Goal: Information Seeking & Learning: Learn about a topic

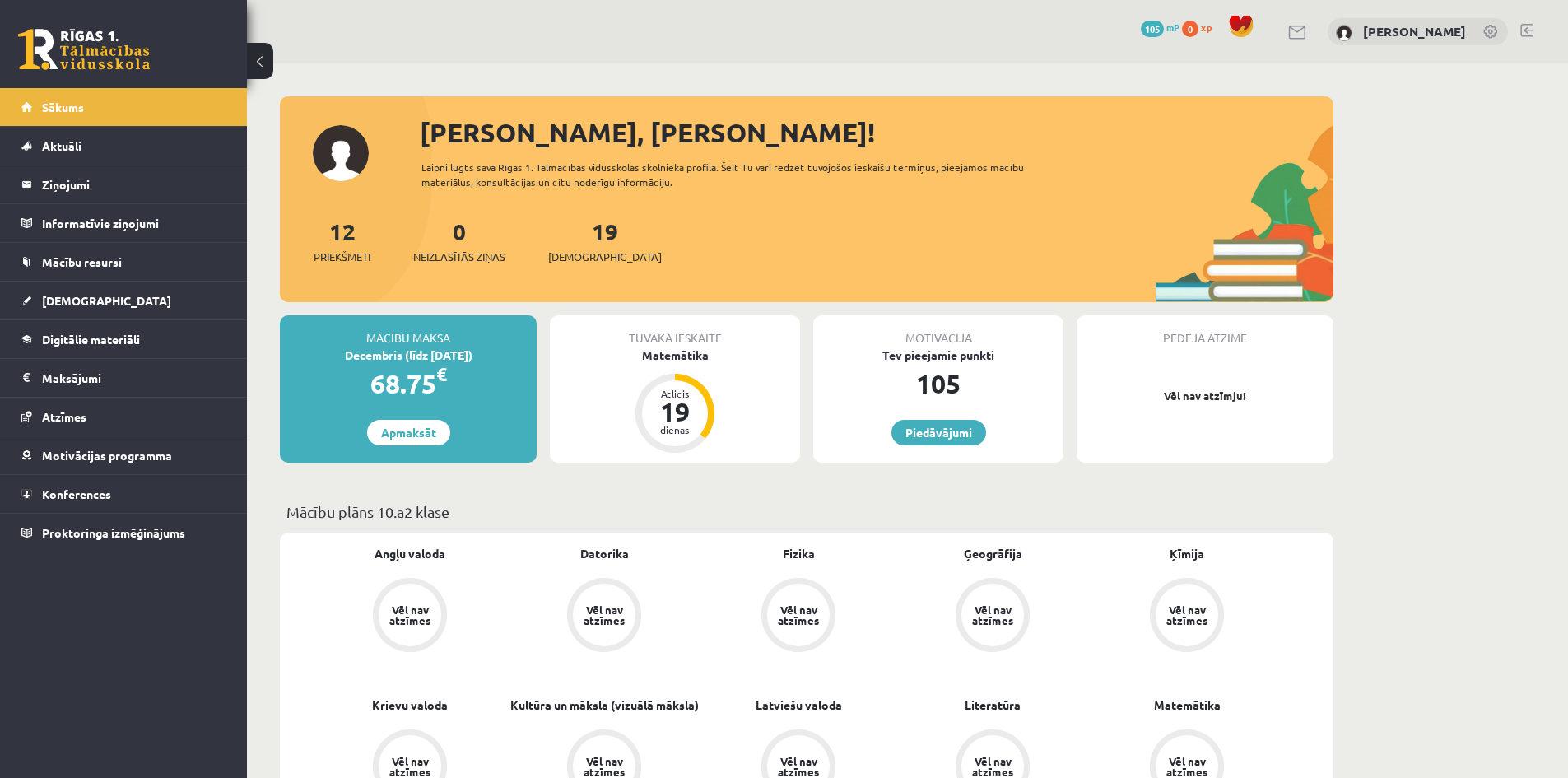
click at [302, 530] on div "Mācību plāns 10.a2 klase" at bounding box center [806, 516] width 1054 height 32
click at [108, 262] on span "Mācību resursi" at bounding box center [82, 261] width 80 height 15
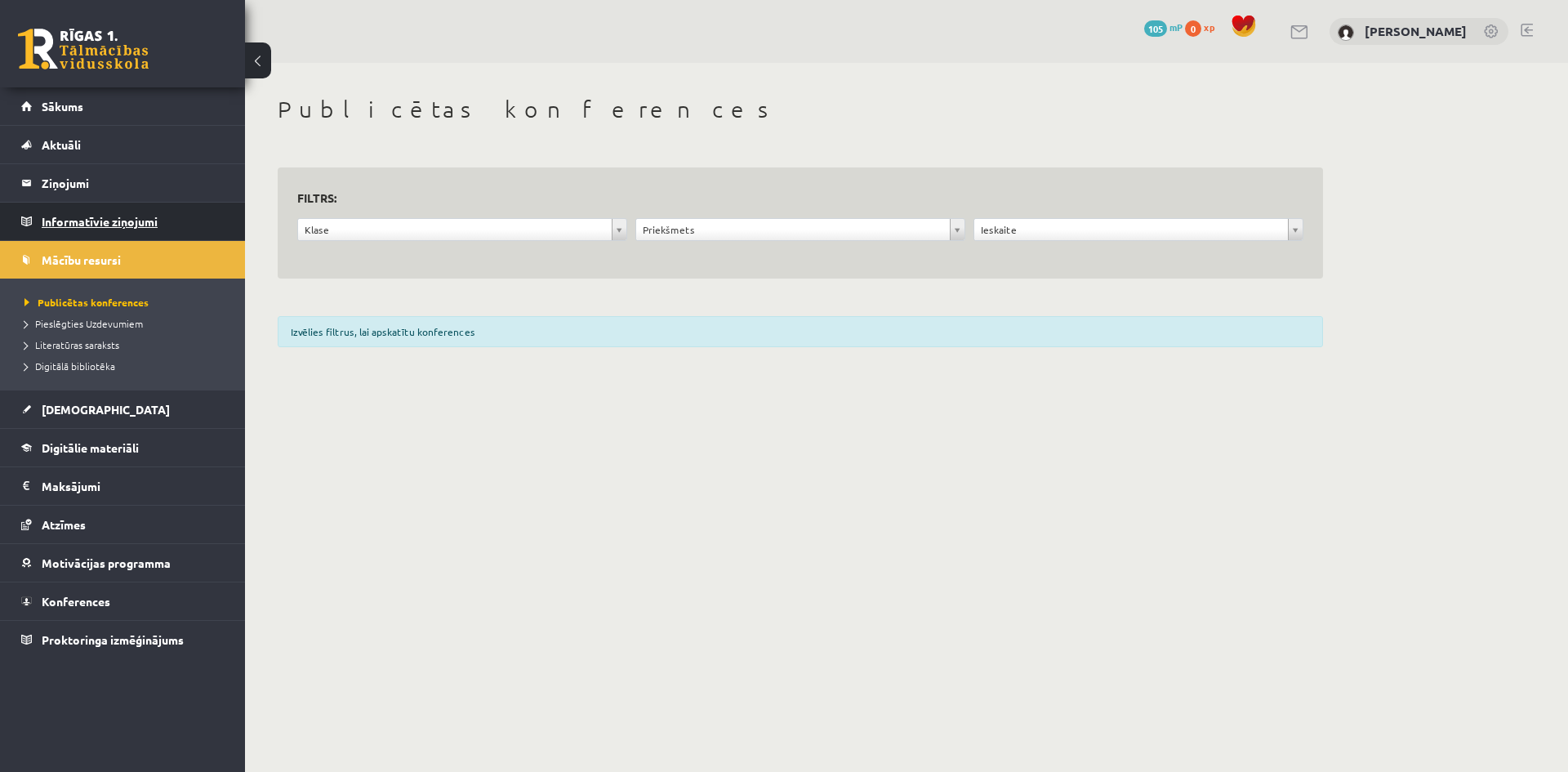
click at [96, 217] on legend "Informatīvie ziņojumi 0" at bounding box center [132, 222] width 183 height 38
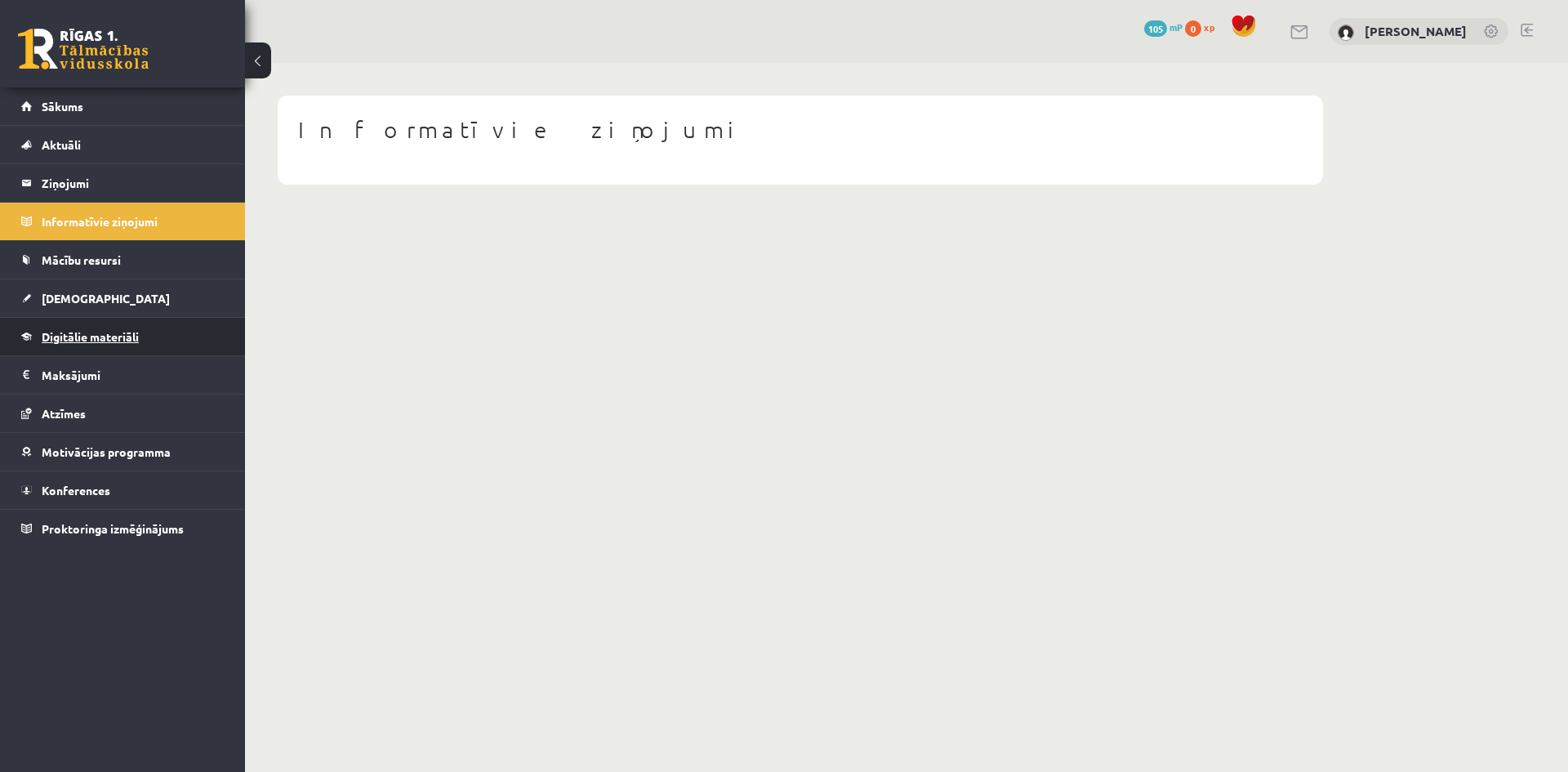
click at [92, 333] on span "Digitālie materiāli" at bounding box center [90, 337] width 97 height 14
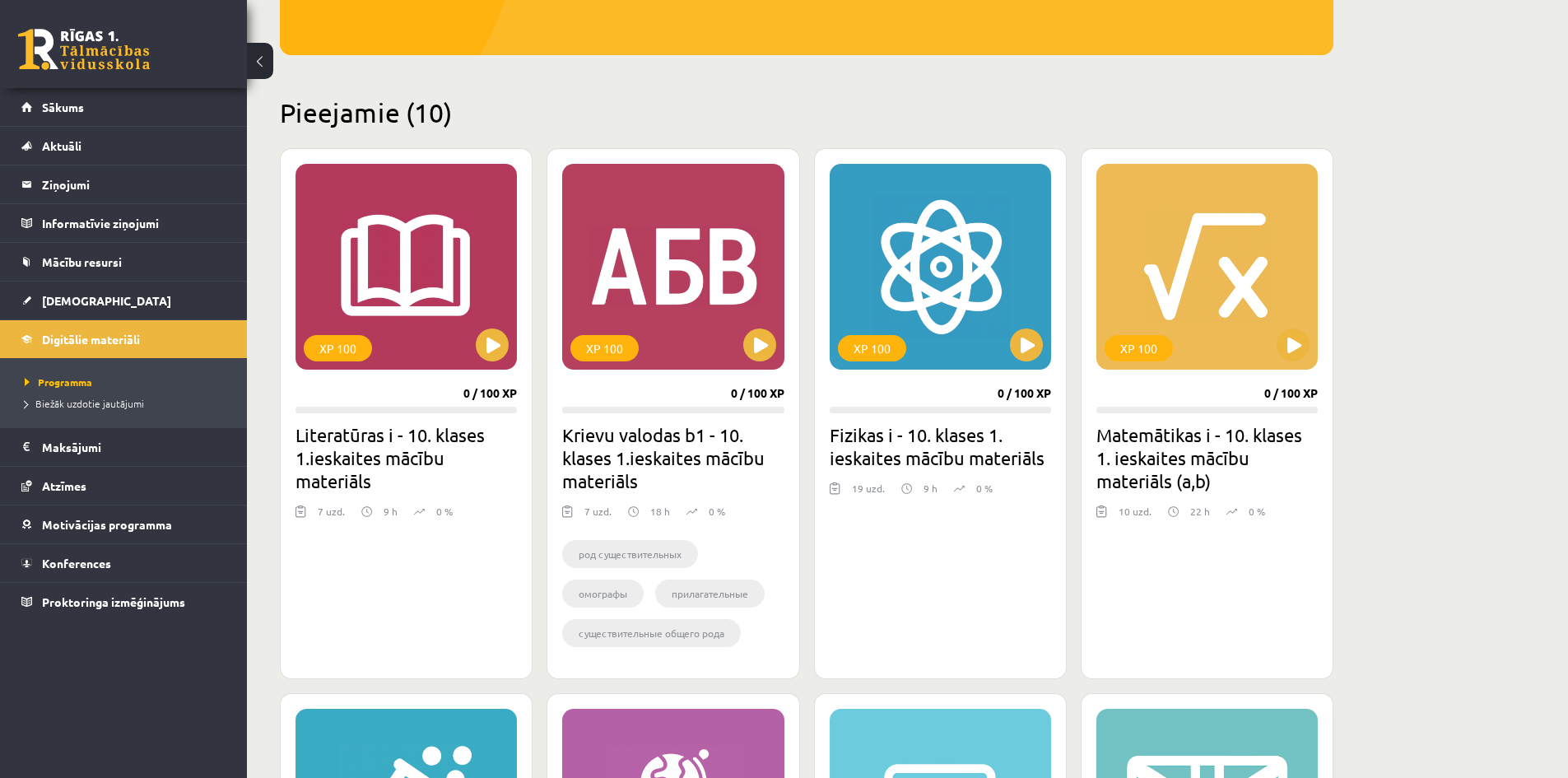
scroll to position [330, 0]
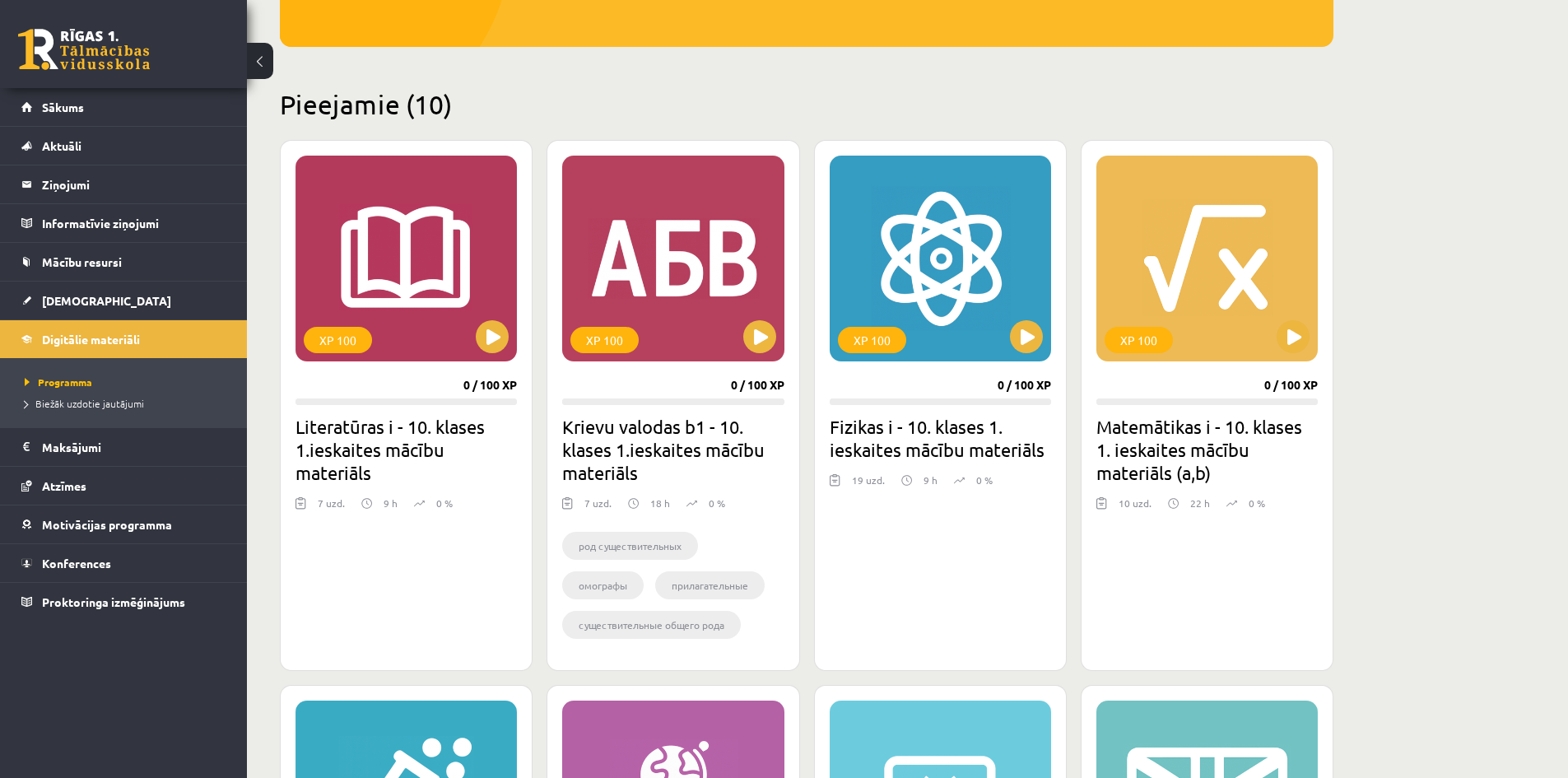
drag, startPoint x: 351, startPoint y: 620, endPoint x: 430, endPoint y: 399, distance: 234.7
click at [352, 620] on div "XP 100 0 / 100 XP Literatūras i - 10. klases 1.ieskaites mācību materiāls 7 uzd…" at bounding box center [406, 405] width 252 height 531
click at [489, 320] on div "XP 100" at bounding box center [407, 258] width 221 height 206
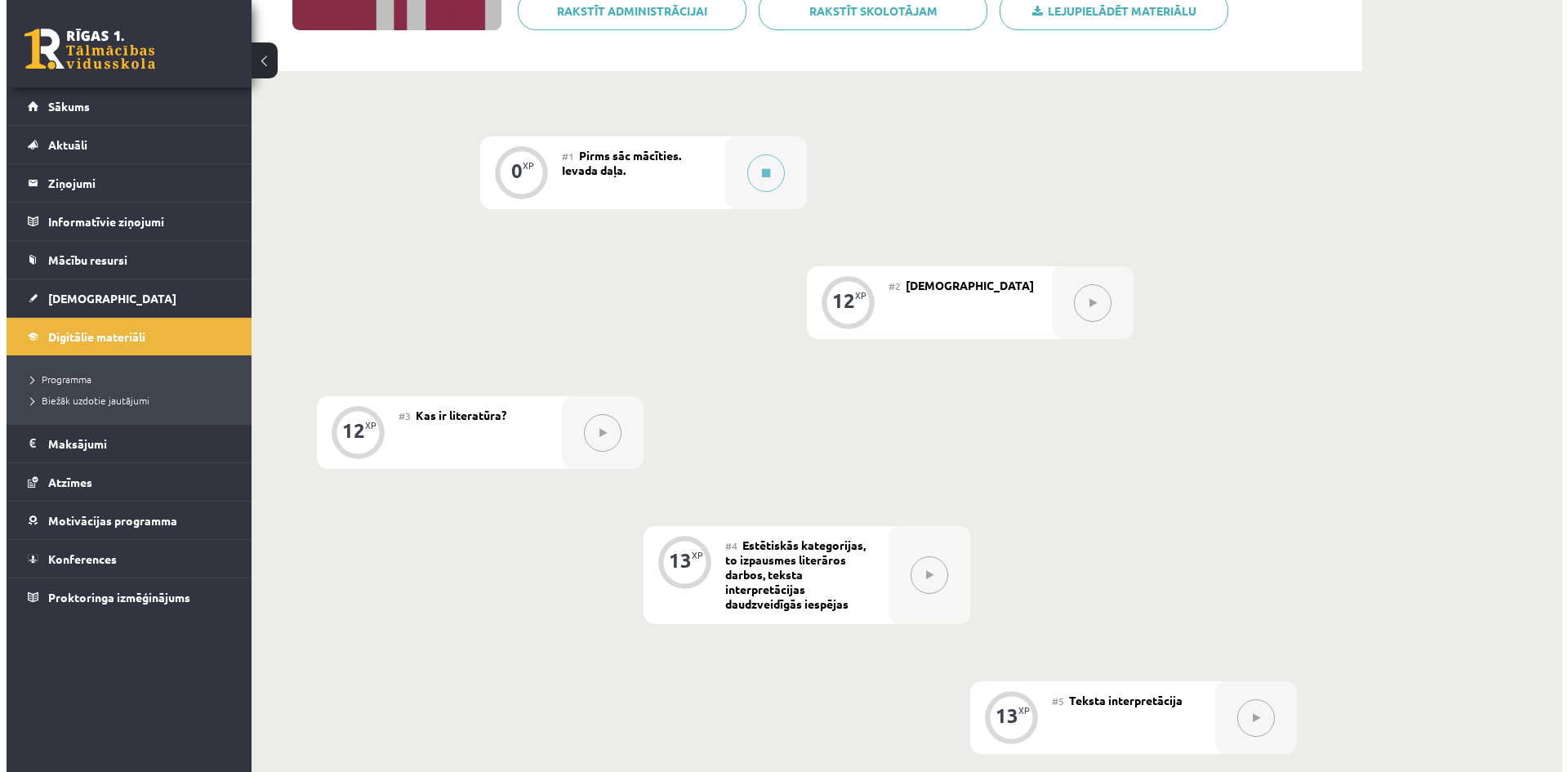
scroll to position [327, 0]
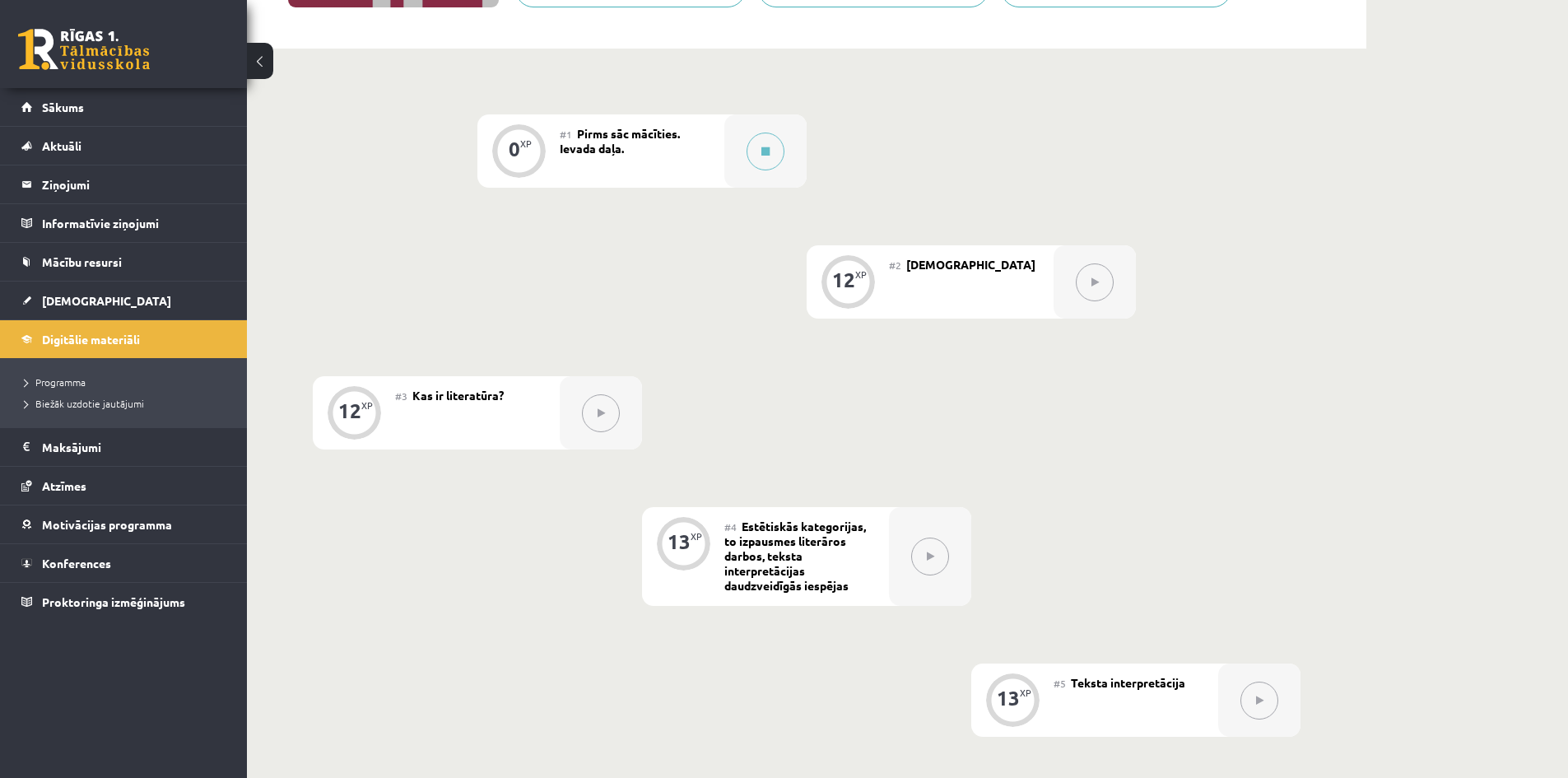
click at [1102, 288] on button at bounding box center [1094, 282] width 38 height 38
click at [766, 151] on icon at bounding box center [765, 151] width 8 height 10
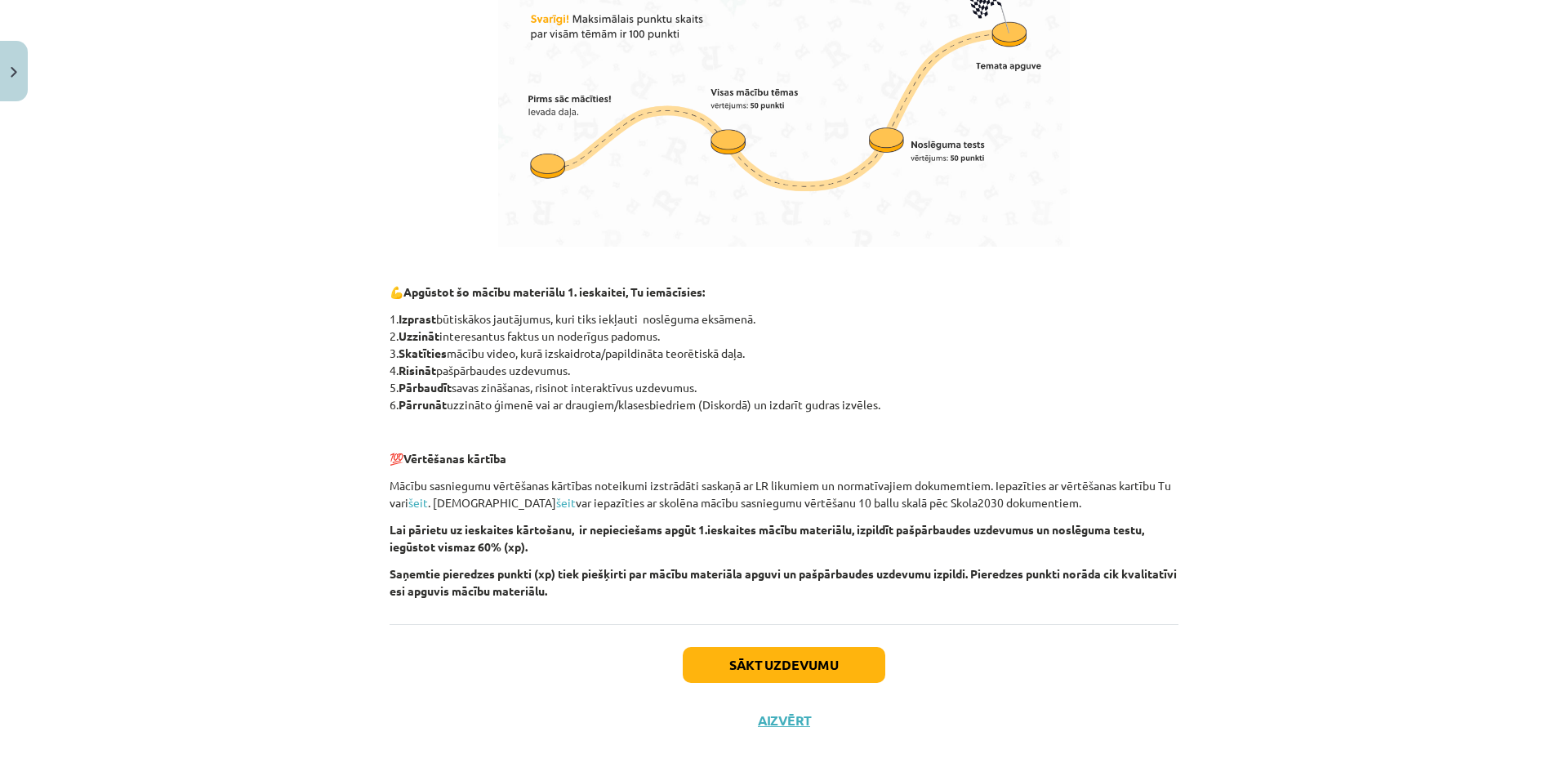
scroll to position [964, 0]
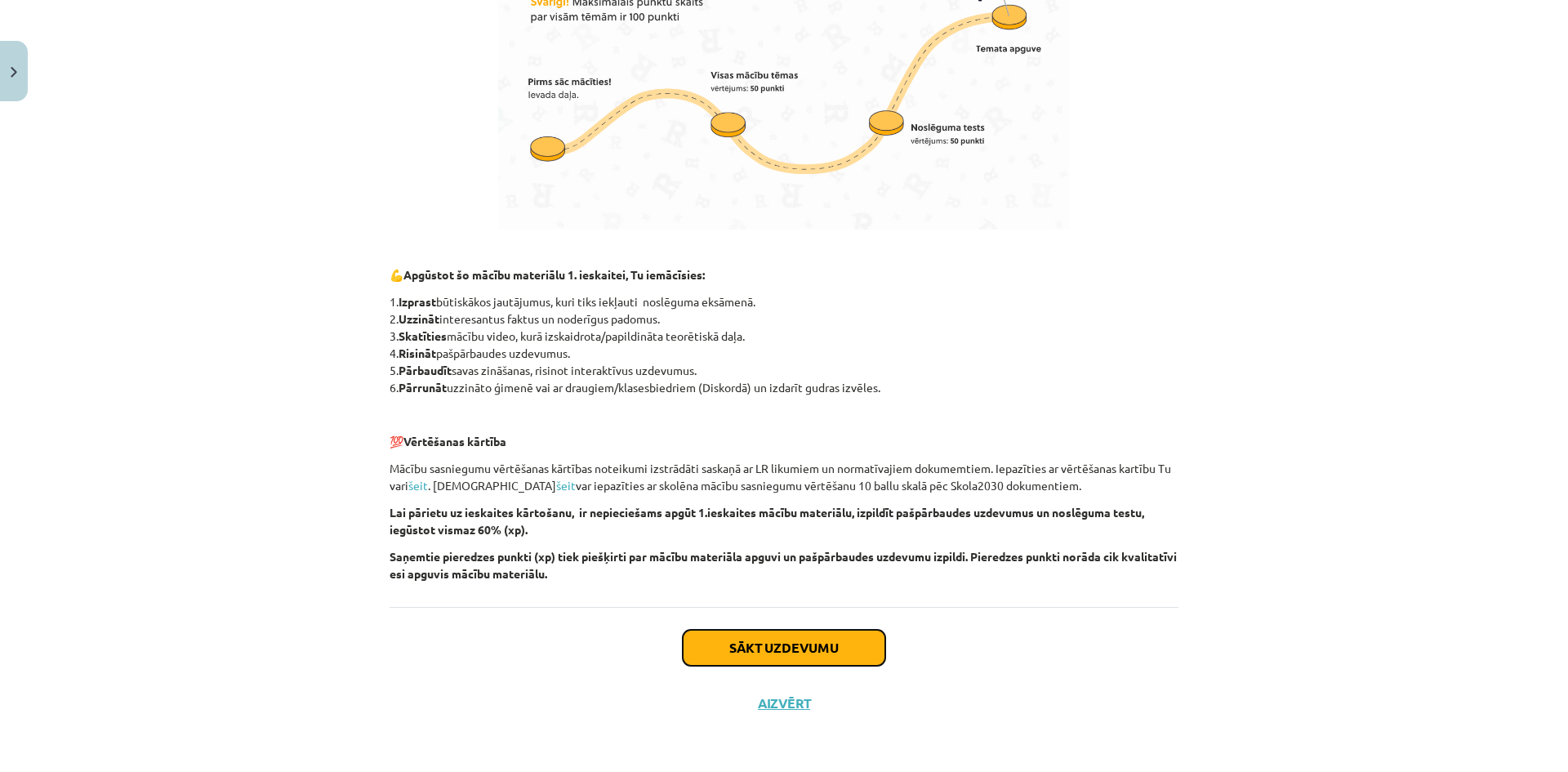
click at [800, 646] on button "Sākt uzdevumu" at bounding box center [784, 648] width 203 height 36
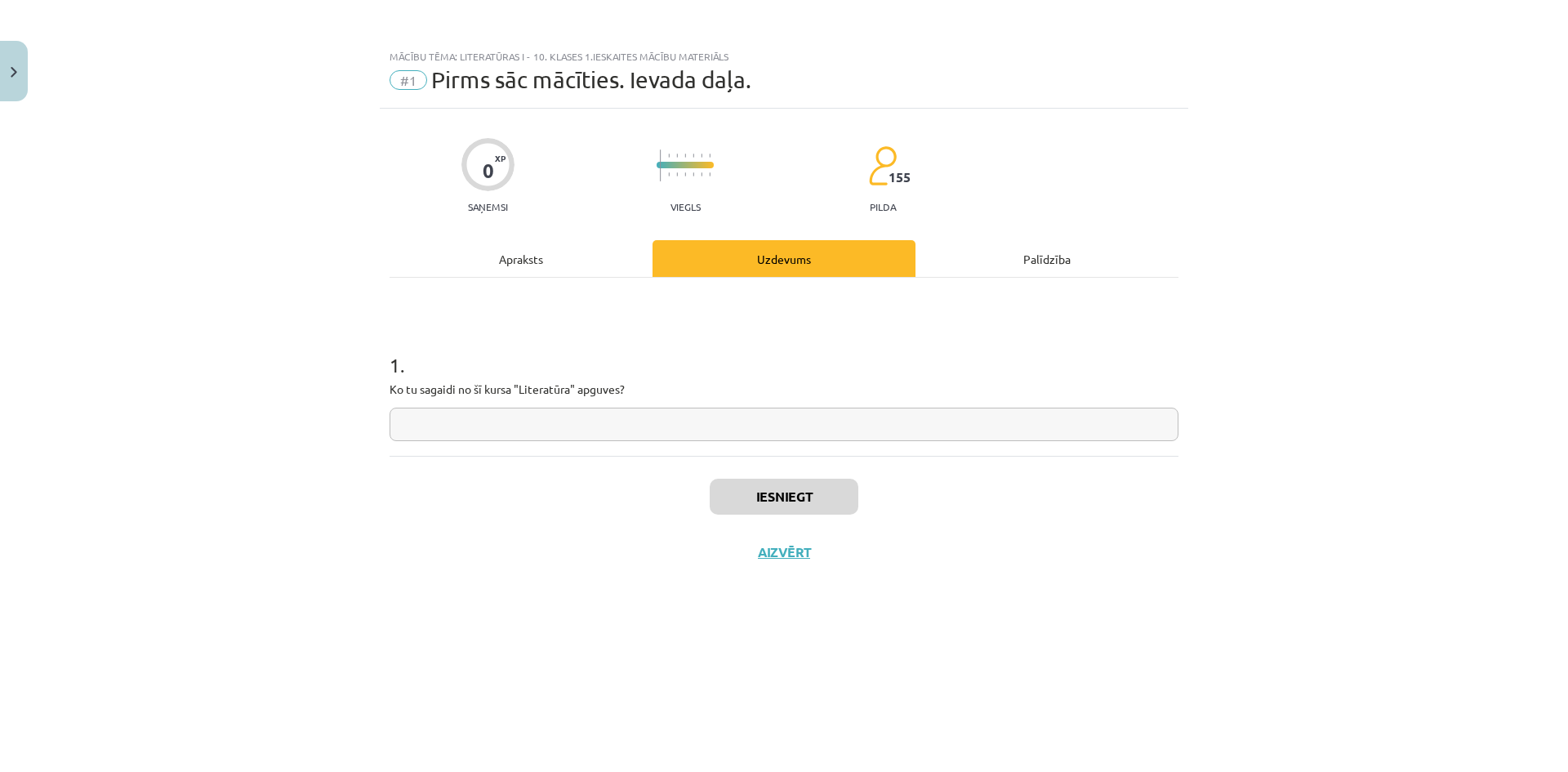
scroll to position [0, 0]
click at [742, 430] on input "text" at bounding box center [784, 424] width 789 height 33
click at [540, 264] on div "Apraksts" at bounding box center [521, 259] width 263 height 37
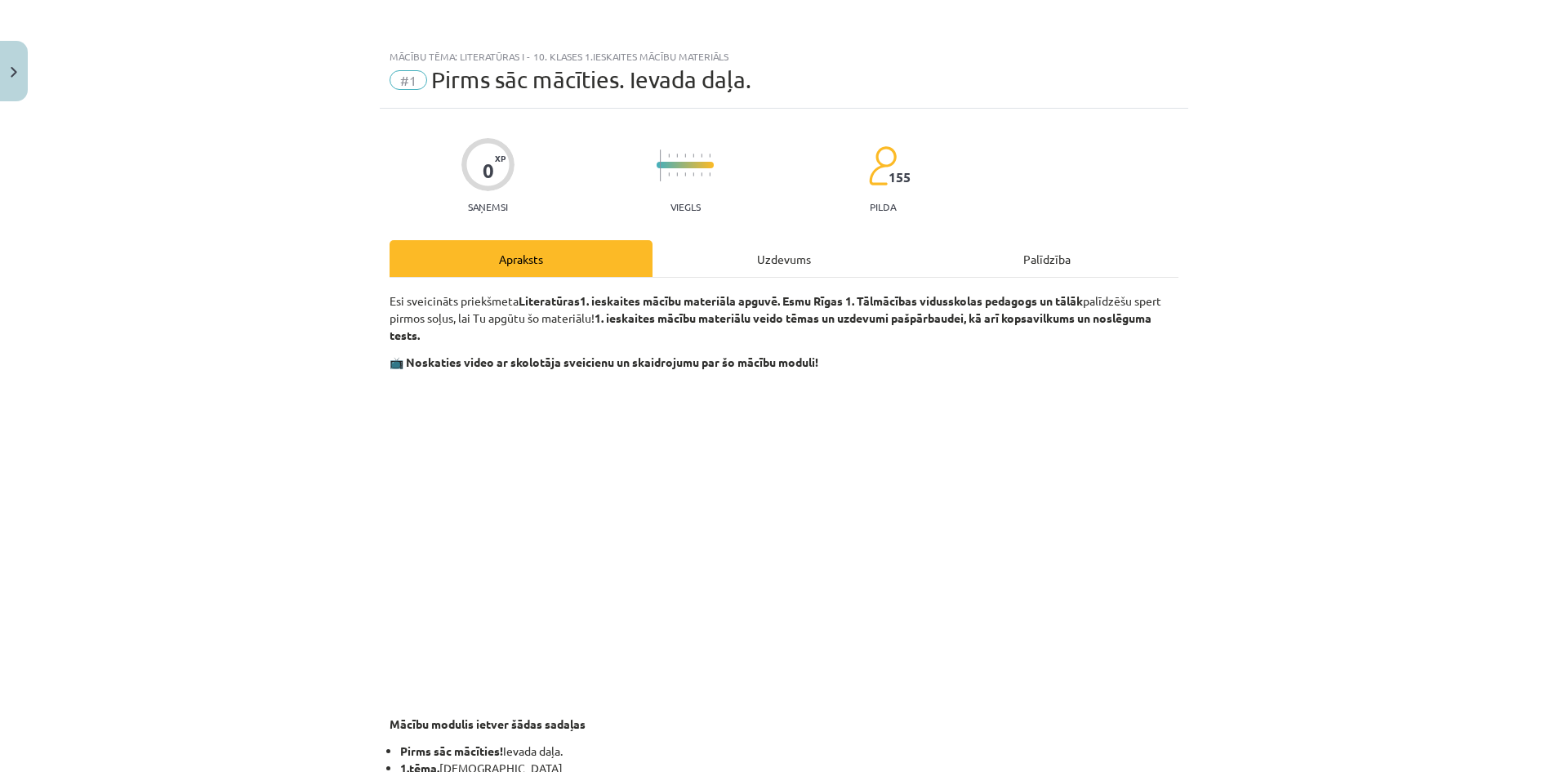
click at [769, 243] on div "Uzdevums" at bounding box center [784, 259] width 263 height 37
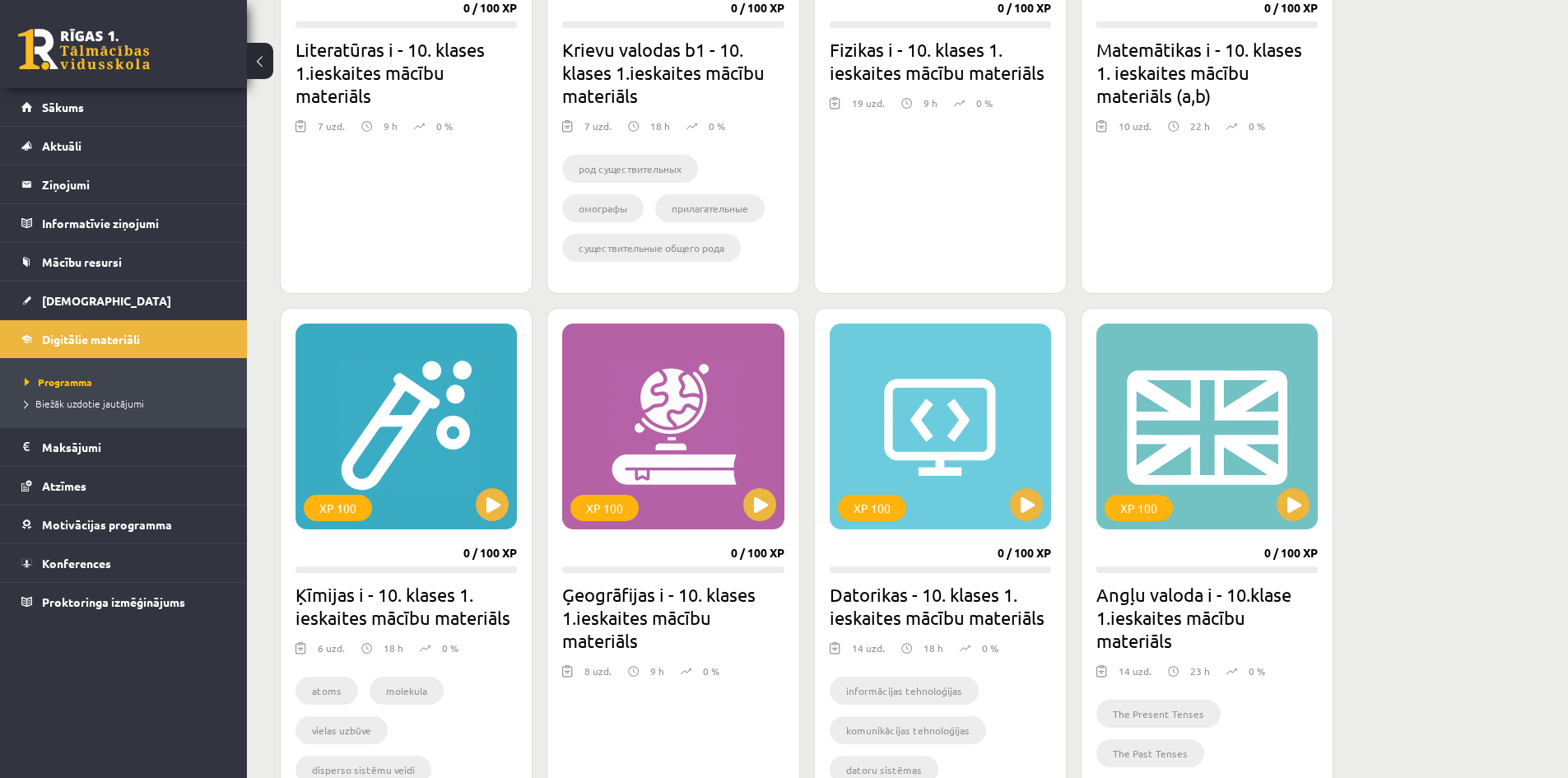
scroll to position [741, 0]
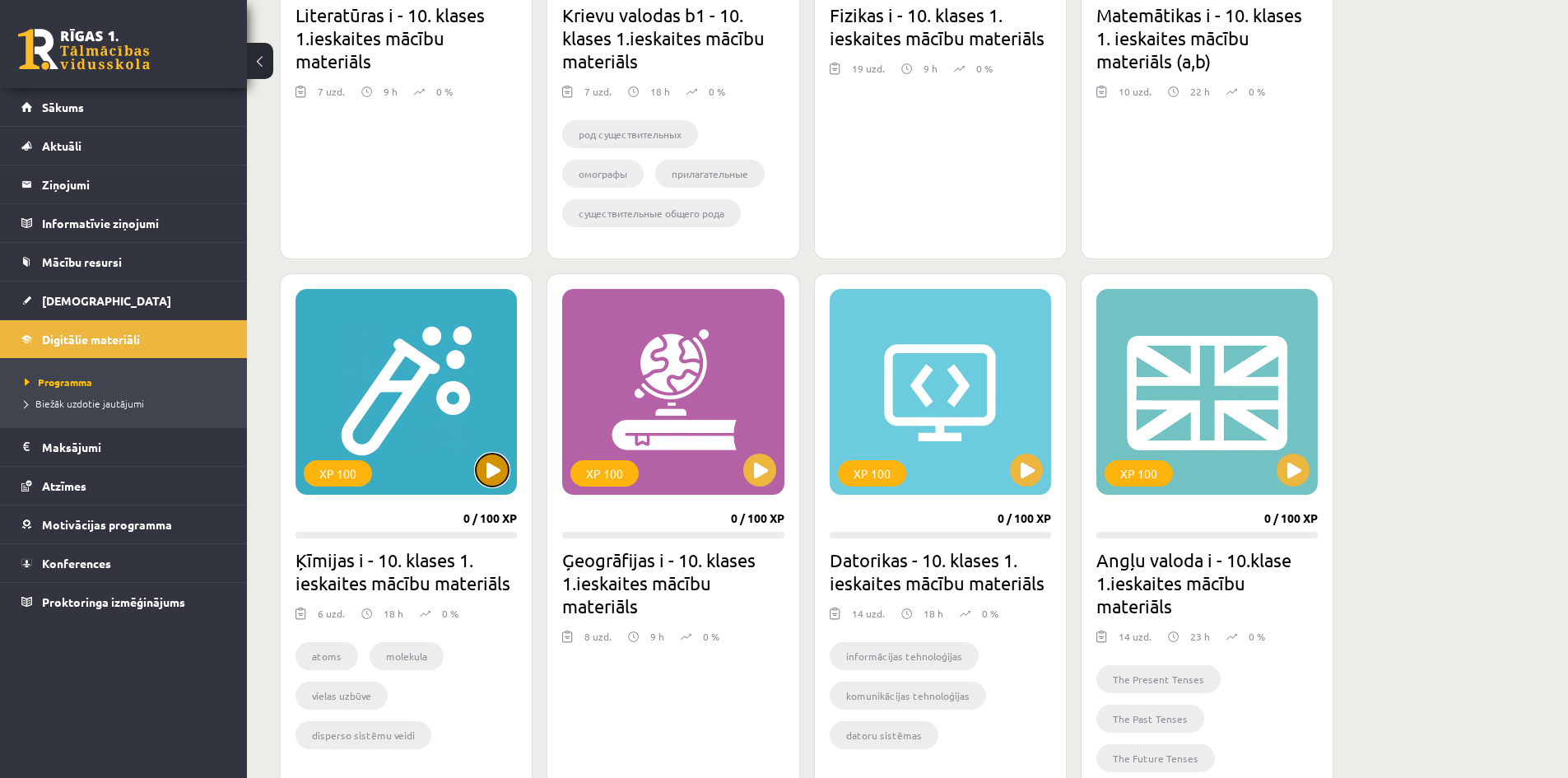
click at [488, 468] on button at bounding box center [492, 470] width 33 height 33
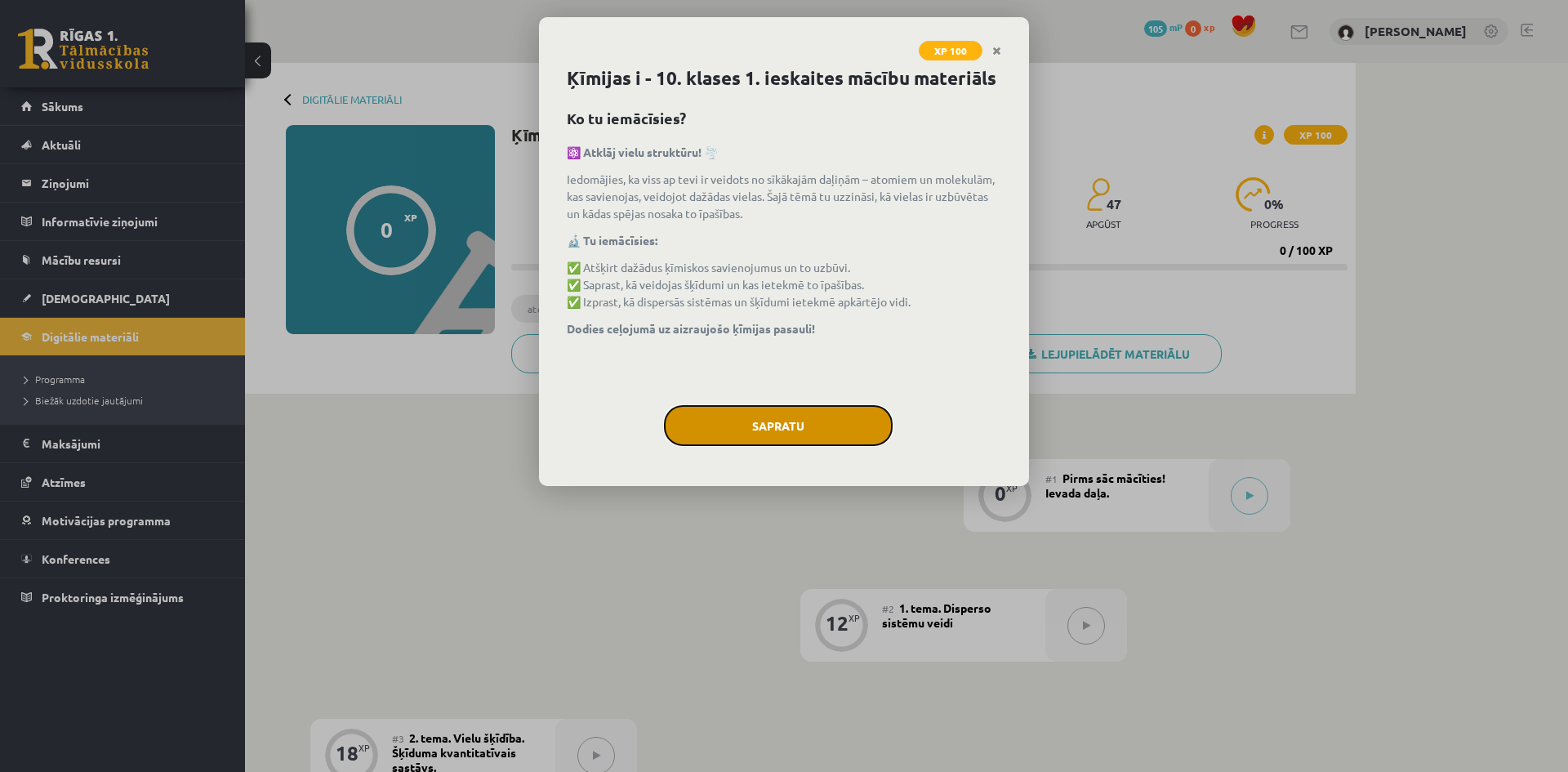
click at [775, 423] on button "Sapratu" at bounding box center [778, 425] width 229 height 41
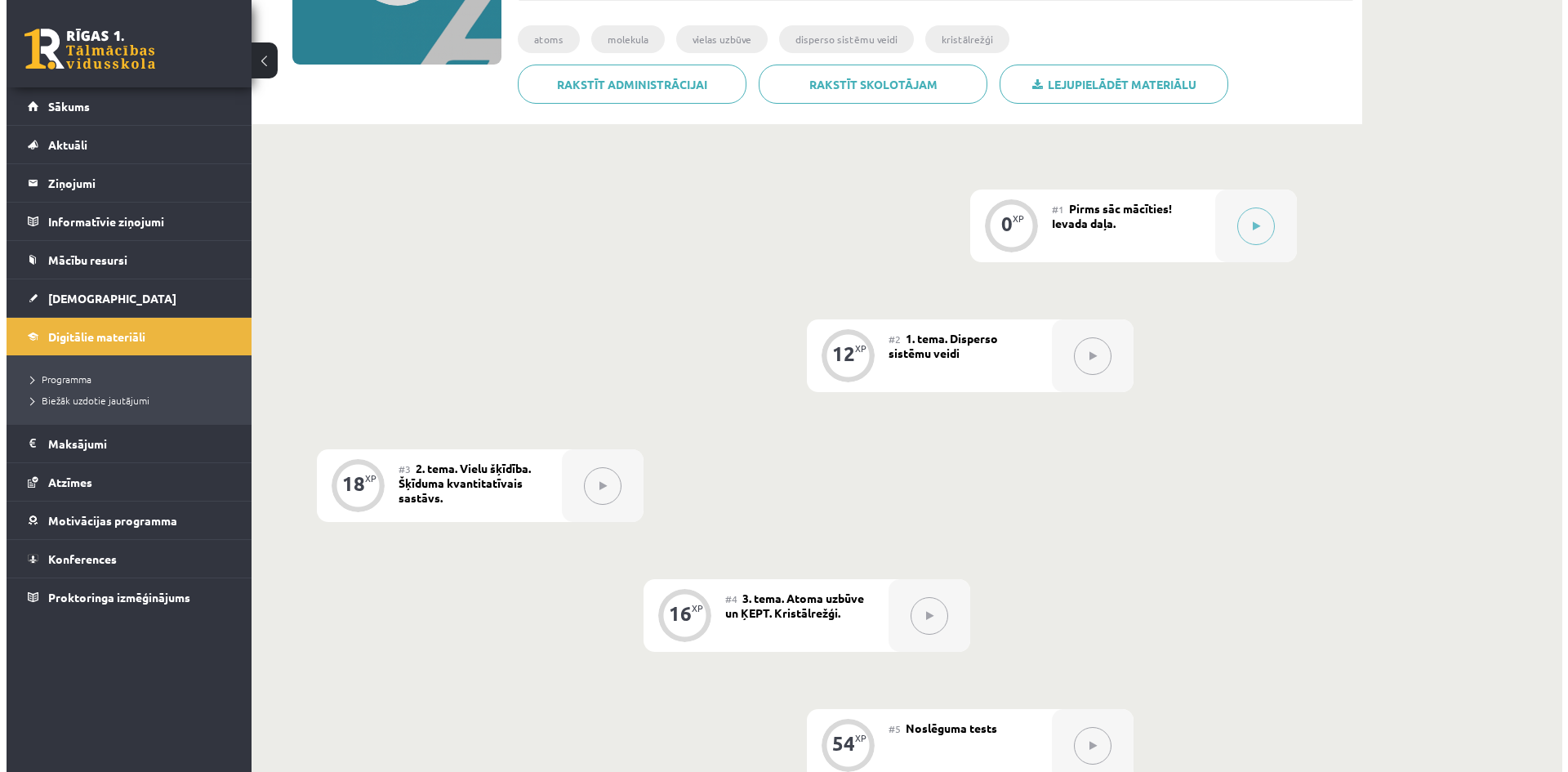
scroll to position [327, 0]
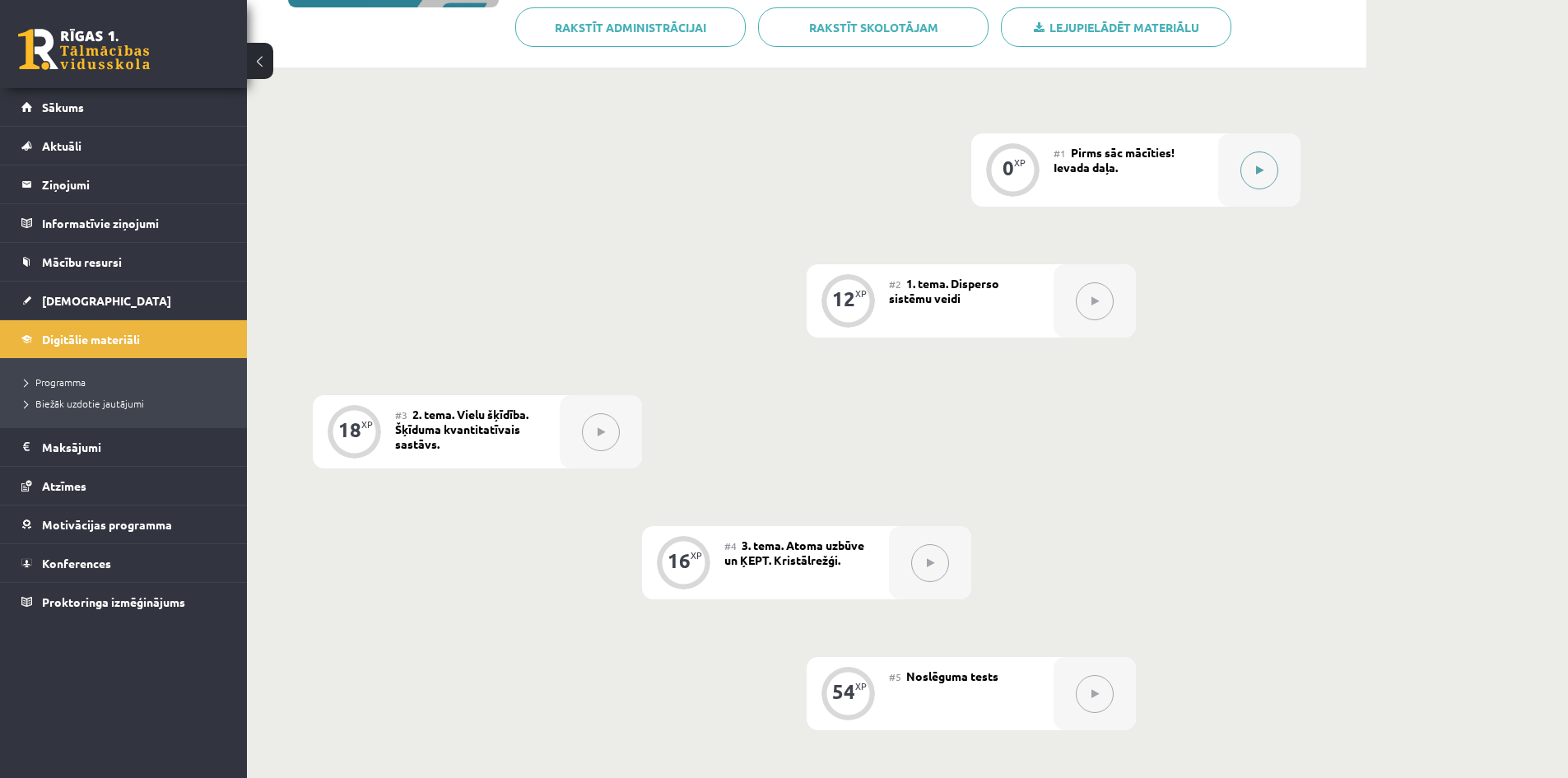
click at [1261, 160] on button at bounding box center [1259, 171] width 38 height 38
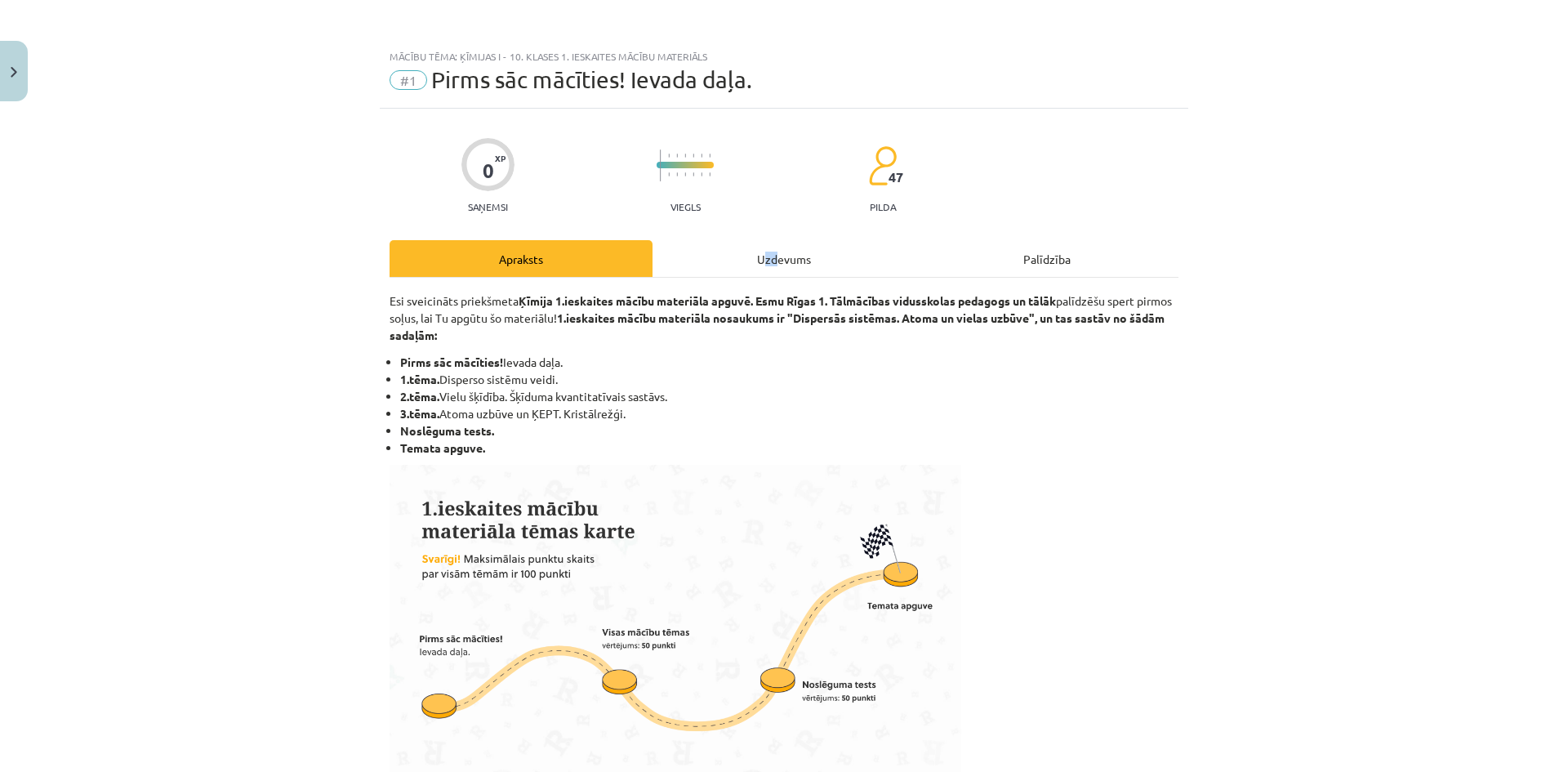
click at [774, 268] on div "Uzdevums" at bounding box center [784, 259] width 263 height 37
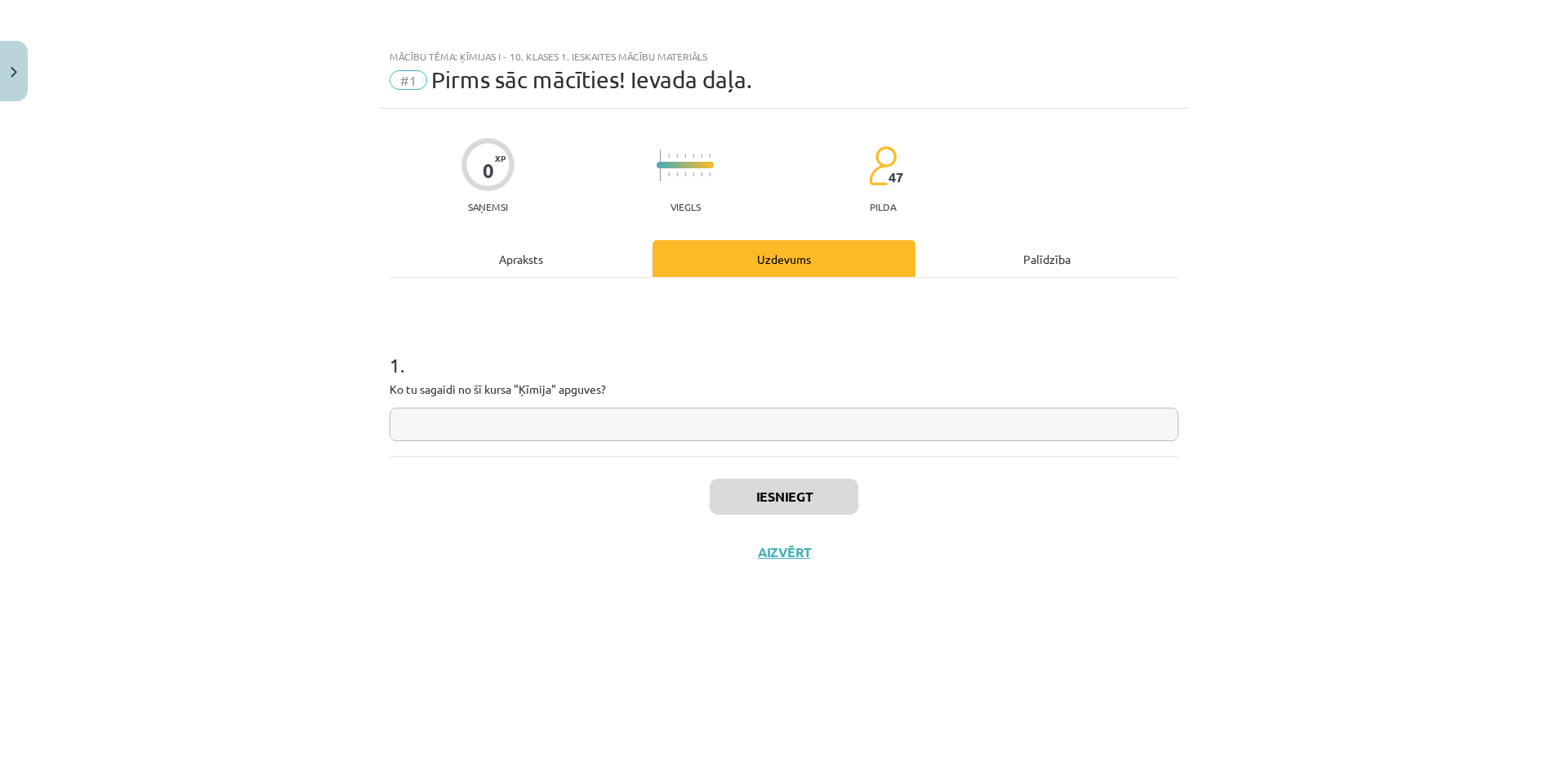
click at [1273, 247] on div "Mācību tēma: Ķīmijas i - 10. klases 1. ieskaites mācību materiāls #1 Pirms sāc …" at bounding box center [784, 386] width 1568 height 772
